Goal: Task Accomplishment & Management: Manage account settings

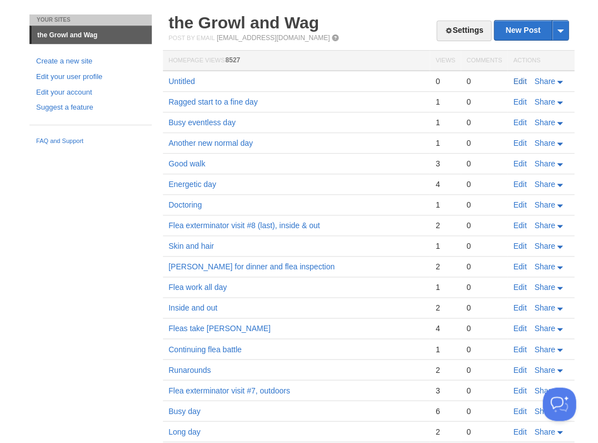
click at [520, 80] on link "Edit" at bounding box center [519, 81] width 13 height 9
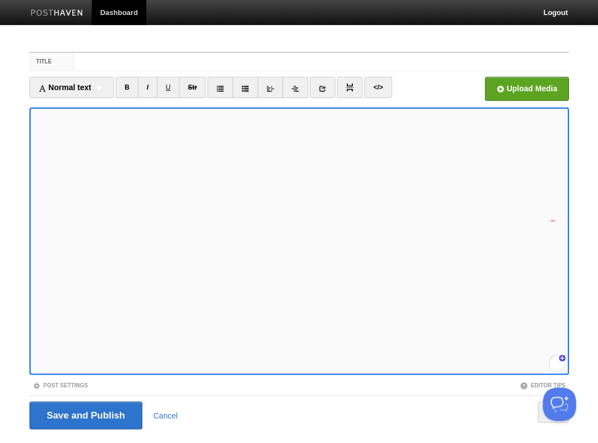
scroll to position [27, 0]
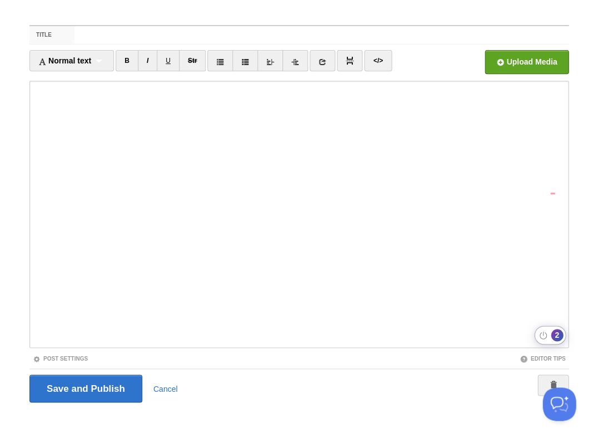
click at [556, 331] on div "2" at bounding box center [557, 335] width 12 height 12
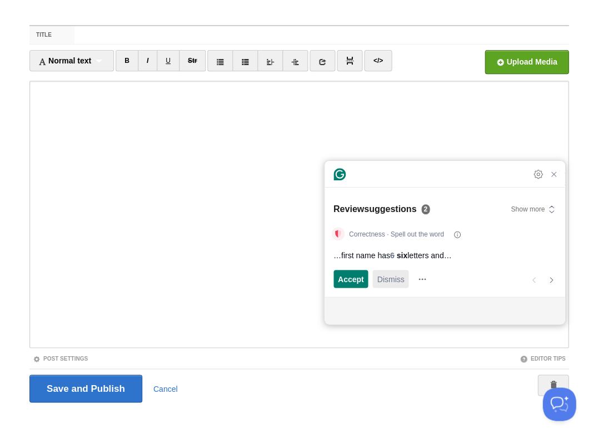
click at [399, 281] on span "Dismiss" at bounding box center [390, 279] width 27 height 12
click at [392, 280] on span "Dismiss" at bounding box center [390, 279] width 27 height 12
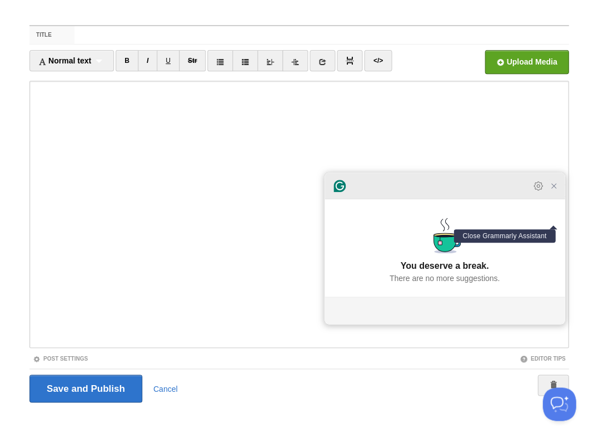
click at [555, 190] on icon "Close Grammarly Assistant" at bounding box center [554, 185] width 9 height 9
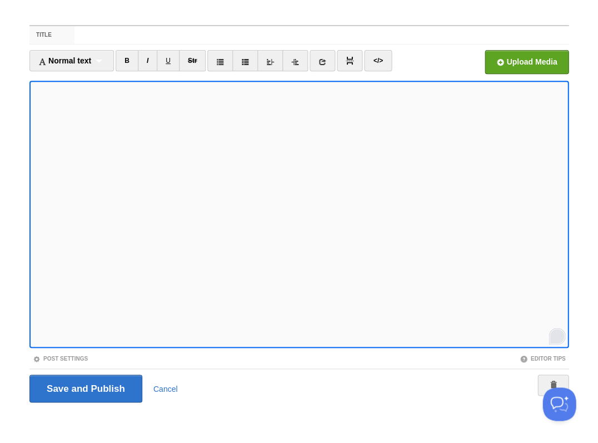
scroll to position [161, 0]
click at [85, 387] on input "Save and Publish" at bounding box center [85, 388] width 113 height 28
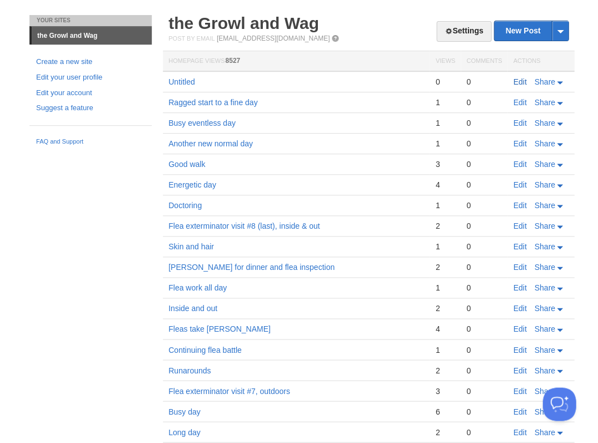
click at [521, 79] on link "Edit" at bounding box center [519, 81] width 13 height 9
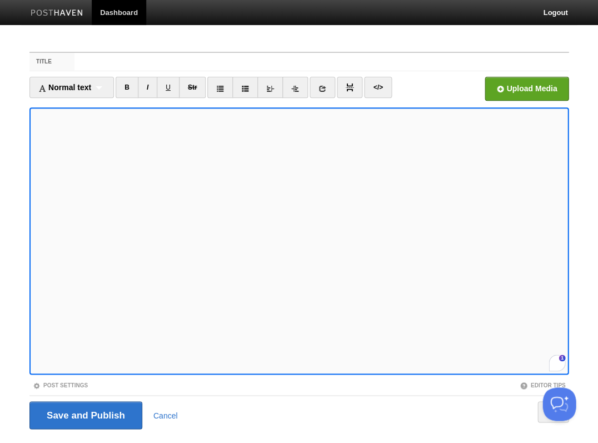
scroll to position [27, 0]
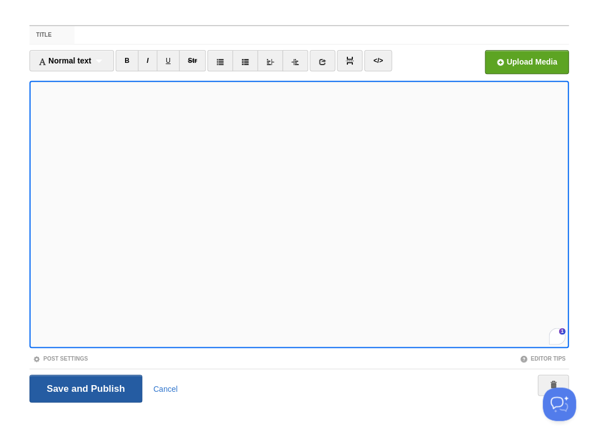
click at [85, 387] on input "Save and Publish" at bounding box center [85, 388] width 113 height 28
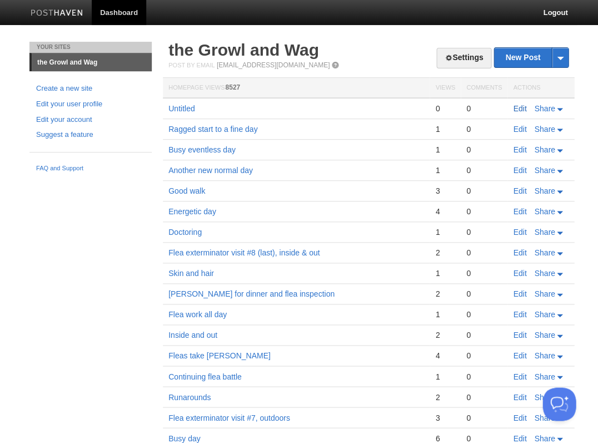
click at [518, 109] on link "Edit" at bounding box center [519, 108] width 13 height 9
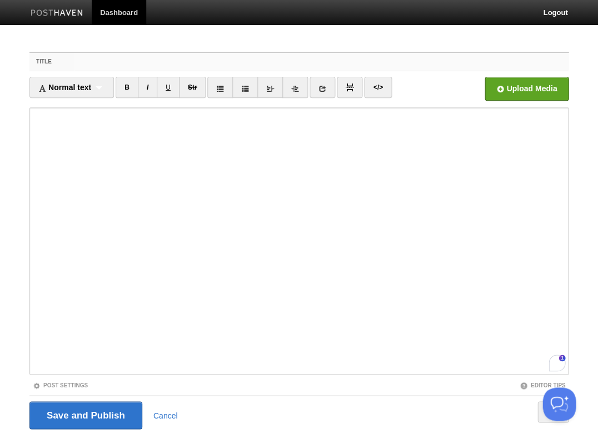
click at [96, 65] on input "Title" at bounding box center [322, 62] width 494 height 18
type input "Back to the park"
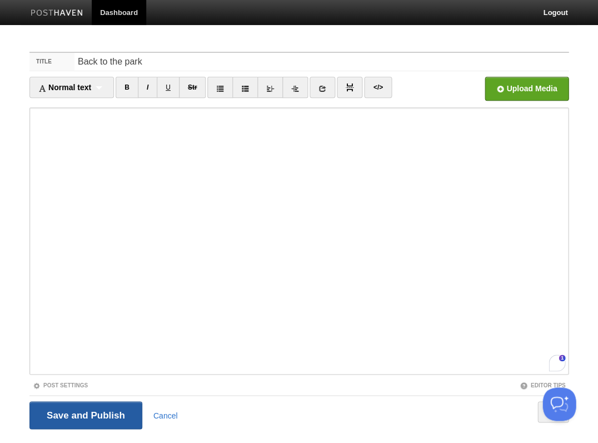
click at [85, 414] on input "Save and Publish" at bounding box center [85, 415] width 113 height 28
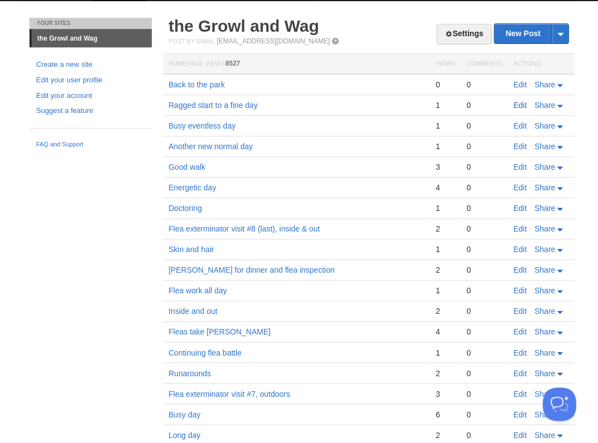
click at [523, 105] on link "Edit" at bounding box center [519, 105] width 13 height 9
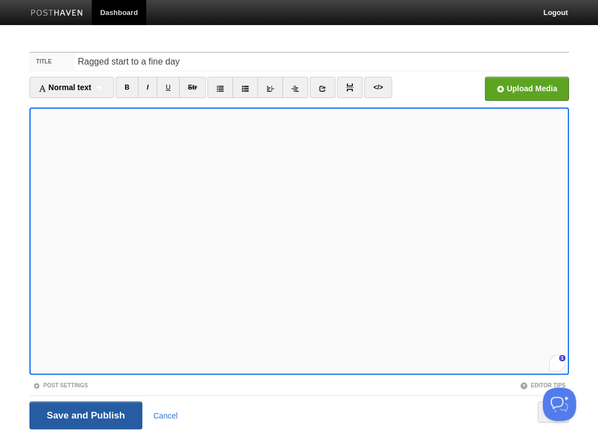
click at [123, 415] on input "Save and Publish" at bounding box center [85, 415] width 113 height 28
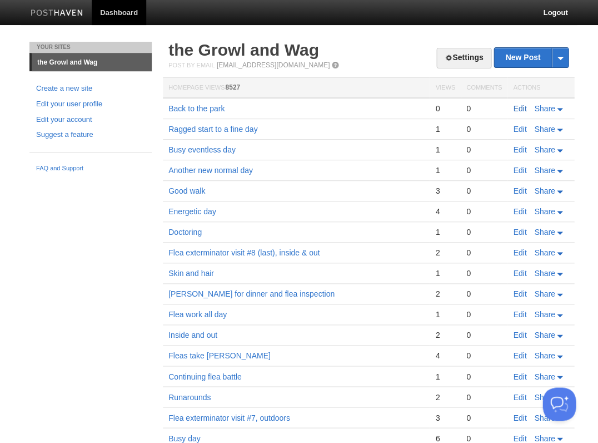
click at [521, 107] on link "Edit" at bounding box center [519, 108] width 13 height 9
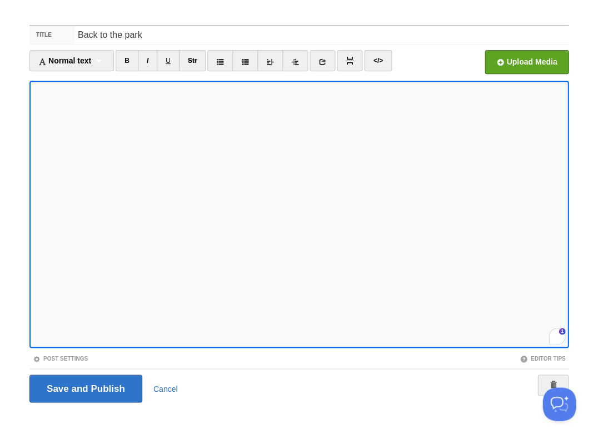
scroll to position [182, 0]
click at [85, 387] on input "Save and Publish" at bounding box center [85, 388] width 113 height 28
